Goal: Use online tool/utility: Utilize a website feature to perform a specific function

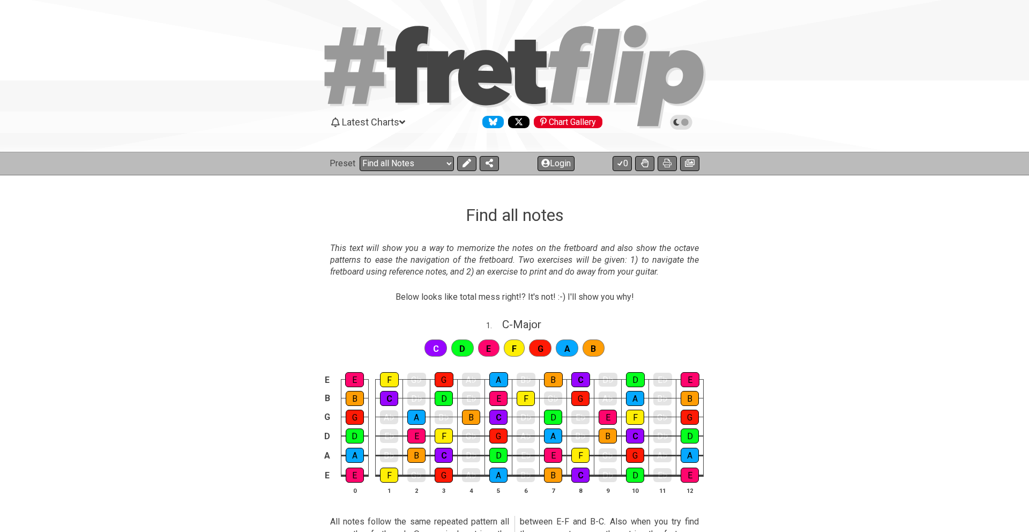
select select "/find-all-notes"
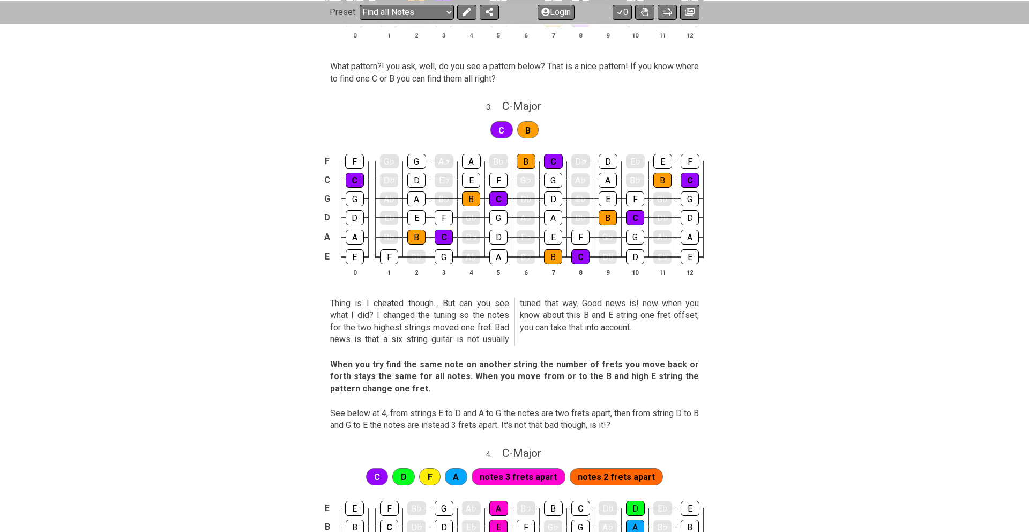
click at [765, 102] on div "3 . C - Major" at bounding box center [514, 103] width 1029 height 20
select select "C"
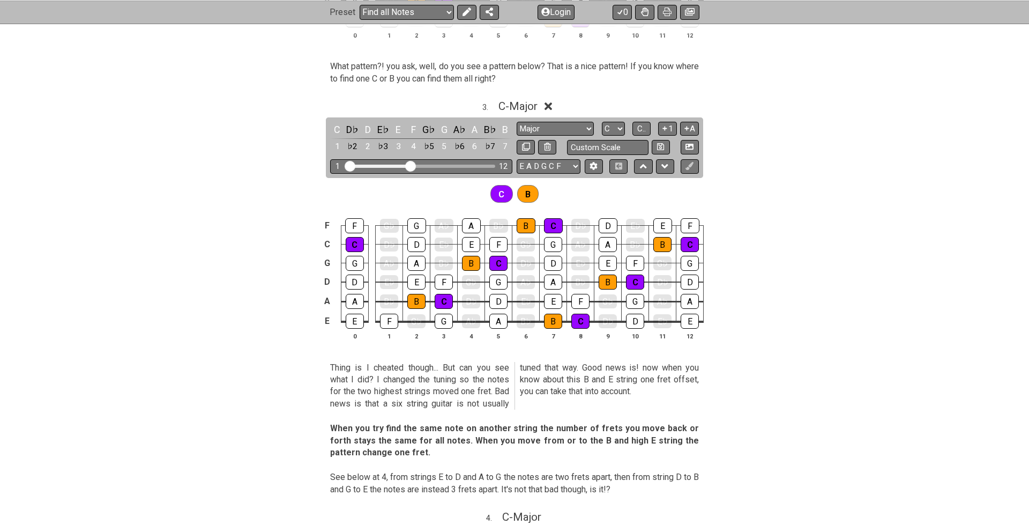
click at [765, 102] on div "3 . C - Major" at bounding box center [514, 103] width 1029 height 20
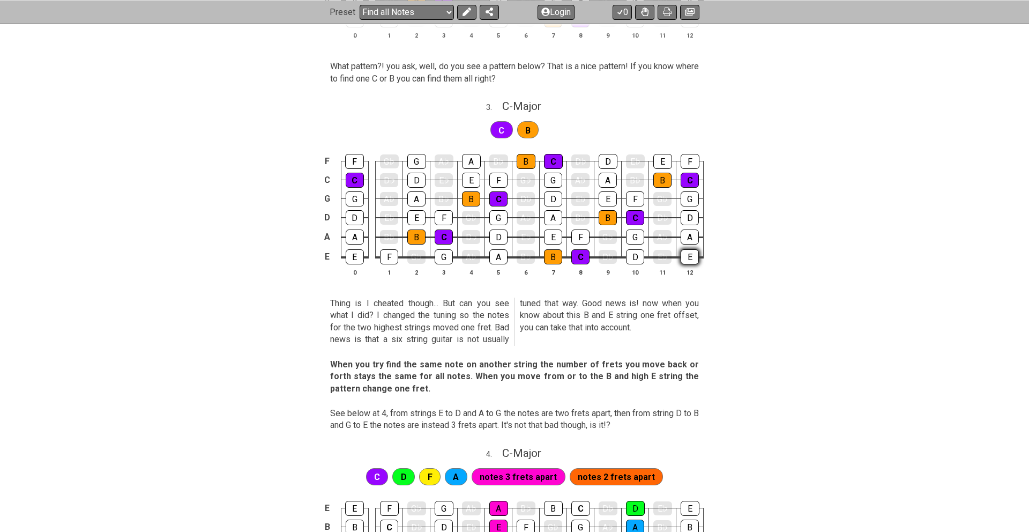
click at [682, 255] on div "E" at bounding box center [690, 256] width 18 height 15
click at [735, 304] on section "Thing is I cheated though... But can you see what I did? I changed the tuning s…" at bounding box center [514, 323] width 1029 height 61
click at [684, 344] on span "Thing is I cheated though... But can you see what I did? I changed the tuning s…" at bounding box center [514, 321] width 369 height 48
click at [301, 467] on div "C D F A notes 3 frets apart notes 2 frets apart" at bounding box center [514, 473] width 1029 height 27
